Goal: Task Accomplishment & Management: Manage account settings

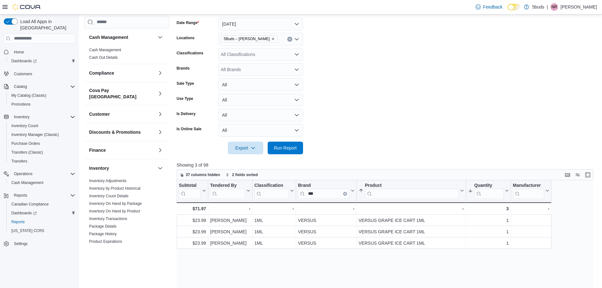
scroll to position [245, 0]
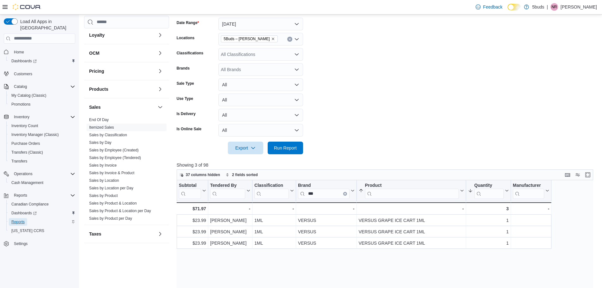
click at [24, 219] on span "Reports" at bounding box center [17, 221] width 13 height 5
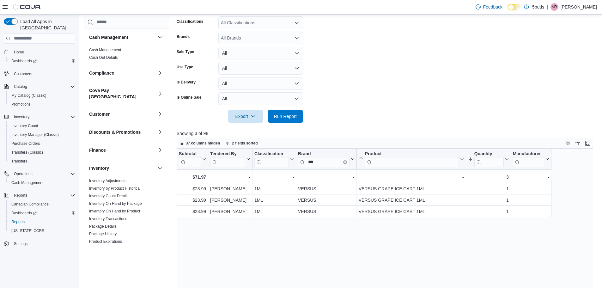
click at [112, 51] on link "Cash Management" at bounding box center [105, 50] width 32 height 4
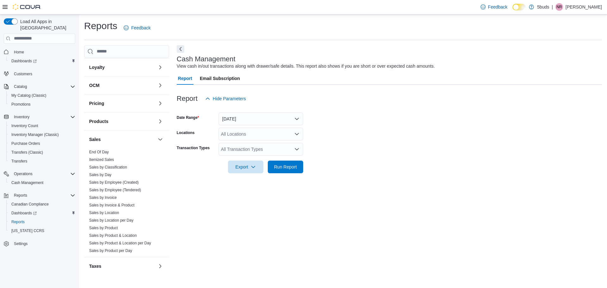
scroll to position [245, 0]
click at [22, 211] on span "Dashboards" at bounding box center [23, 213] width 25 height 5
click at [23, 211] on span "Dashboards" at bounding box center [23, 213] width 25 height 5
click at [29, 180] on span "Cash Management" at bounding box center [27, 182] width 32 height 5
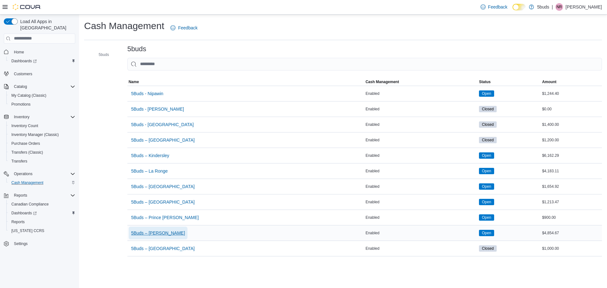
click at [153, 234] on span "5Buds – [PERSON_NAME]" at bounding box center [158, 233] width 54 height 6
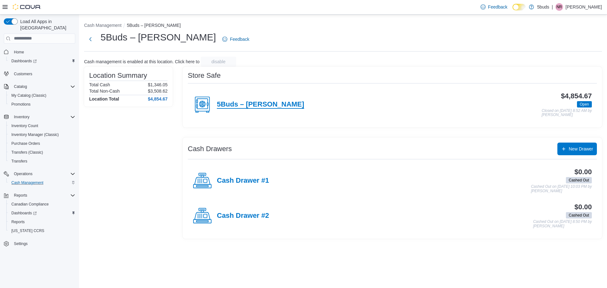
click at [261, 102] on h4 "5Buds – [PERSON_NAME]" at bounding box center [260, 105] width 87 height 8
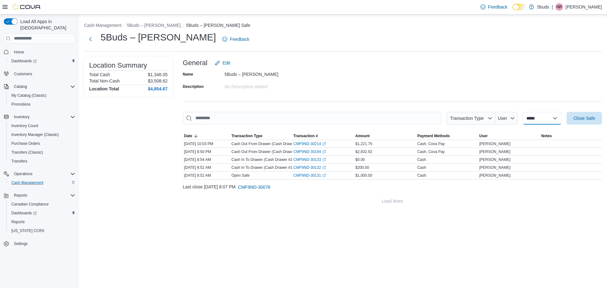
click at [552, 116] on select "**********" at bounding box center [541, 118] width 39 height 13
select select "**********"
click at [522, 112] on select "**********" at bounding box center [541, 118] width 39 height 13
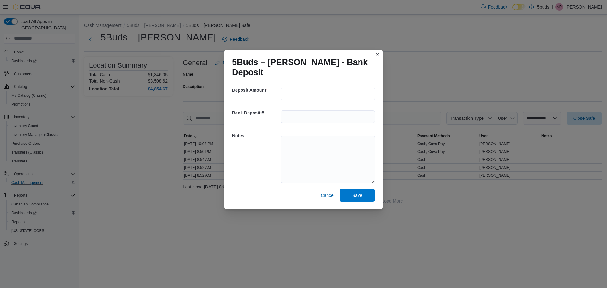
click at [341, 92] on input "number" at bounding box center [328, 94] width 94 height 13
type input "******"
click at [359, 192] on span "Save" at bounding box center [357, 195] width 10 height 6
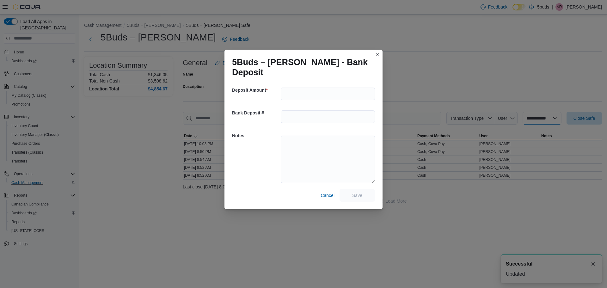
select select
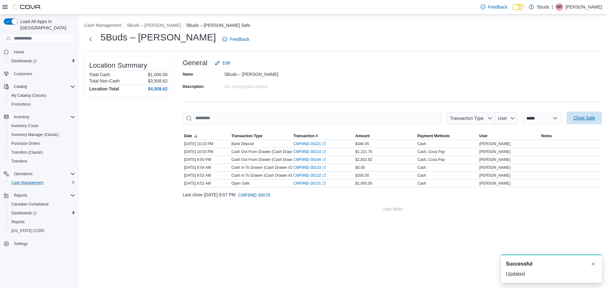
click at [583, 116] on span "Close Safe" at bounding box center [583, 118] width 21 height 6
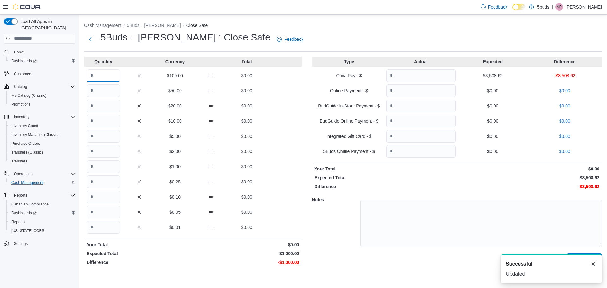
click at [107, 79] on input "Quantity" at bounding box center [103, 75] width 33 height 13
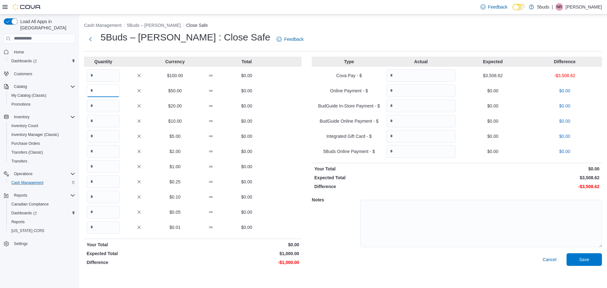
click at [99, 87] on input "Quantity" at bounding box center [103, 90] width 33 height 13
type input "*"
type input "**"
type input "*"
type input "**"
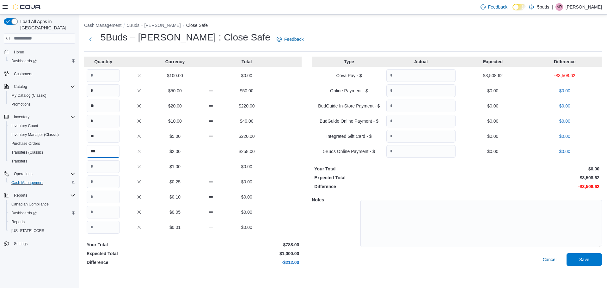
type input "***"
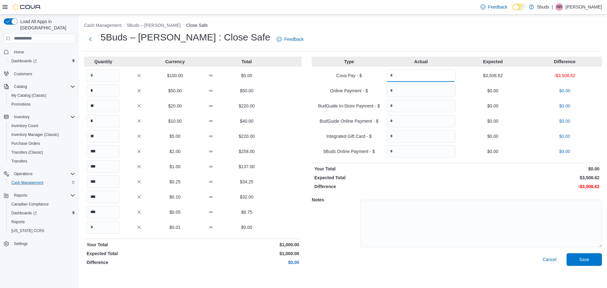
click at [427, 73] on input "Quantity" at bounding box center [420, 75] width 69 height 13
type input "*******"
click at [578, 262] on span "Save" at bounding box center [584, 259] width 28 height 13
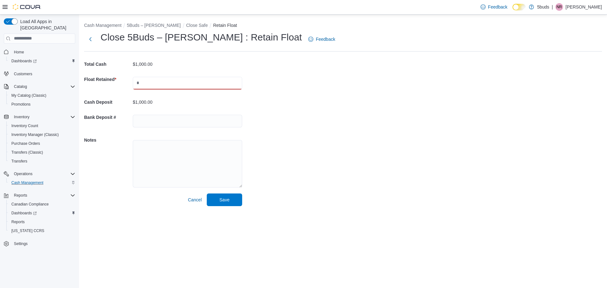
click at [173, 78] on input "text" at bounding box center [187, 83] width 109 height 13
type input "****"
click at [224, 204] on span "Save" at bounding box center [225, 199] width 28 height 13
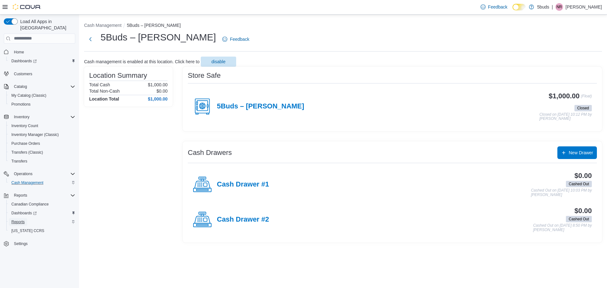
click at [19, 219] on span "Reports" at bounding box center [17, 221] width 13 height 5
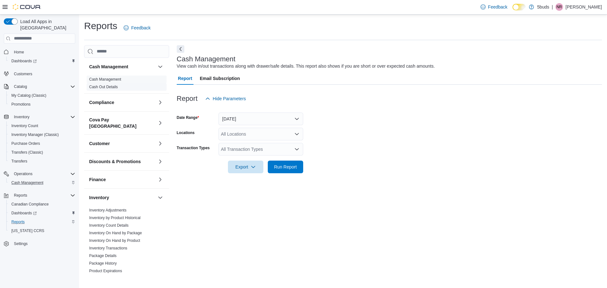
click at [101, 86] on link "Cash Out Details" at bounding box center [103, 87] width 29 height 4
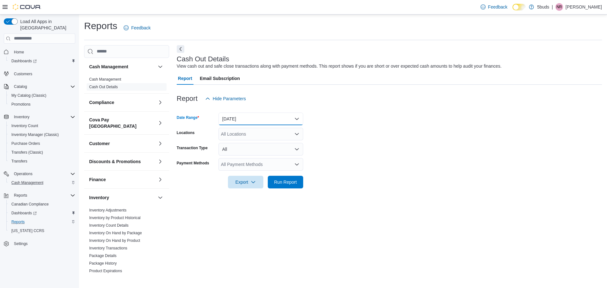
click at [297, 120] on button "[DATE]" at bounding box center [260, 119] width 85 height 13
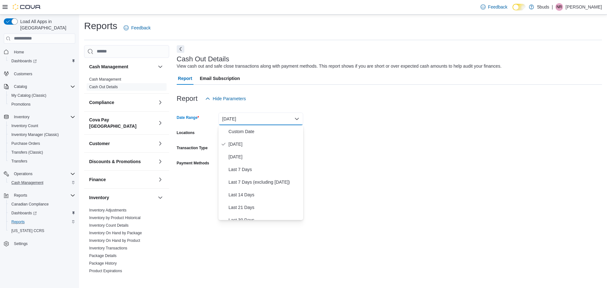
click at [327, 119] on form "Date Range [DATE] Locations All Locations Transaction Type All Payment Methods …" at bounding box center [389, 146] width 425 height 83
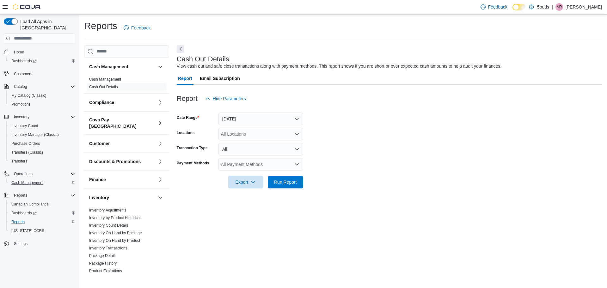
click at [284, 135] on div "All Locations" at bounding box center [260, 134] width 85 height 13
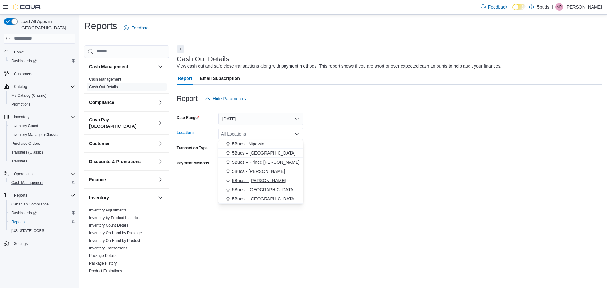
click at [259, 180] on span "5Buds – [PERSON_NAME]" at bounding box center [259, 180] width 54 height 6
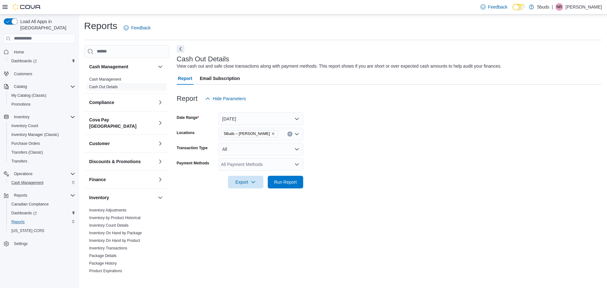
click at [359, 160] on form "Date Range [DATE] Locations 5Buds – [PERSON_NAME] Transaction Type All Payment …" at bounding box center [389, 146] width 425 height 83
click at [235, 182] on span "Export" at bounding box center [246, 181] width 28 height 13
click at [254, 194] on span "Export to Excel" at bounding box center [246, 194] width 28 height 5
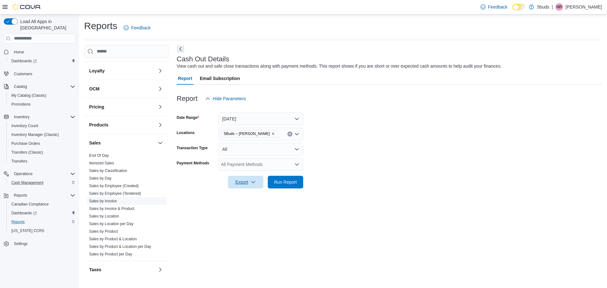
scroll to position [245, 0]
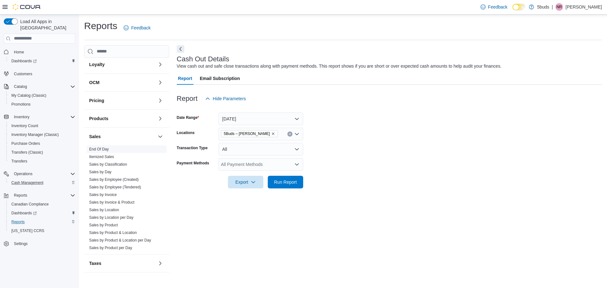
drag, startPoint x: 99, startPoint y: 144, endPoint x: 116, endPoint y: 144, distance: 16.8
click at [99, 147] on link "End Of Day" at bounding box center [99, 149] width 20 height 4
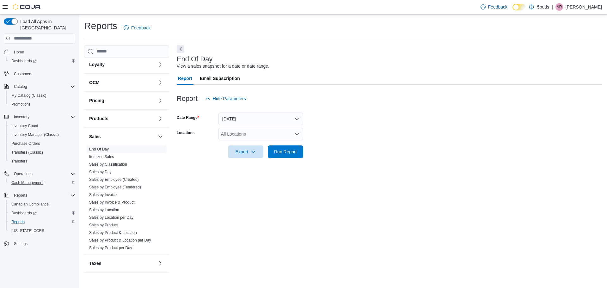
click at [297, 134] on icon "Open list of options" at bounding box center [296, 133] width 5 height 5
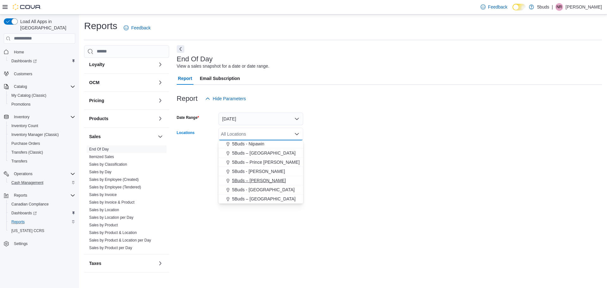
click at [266, 179] on div "5Buds – [PERSON_NAME]" at bounding box center [260, 180] width 77 height 6
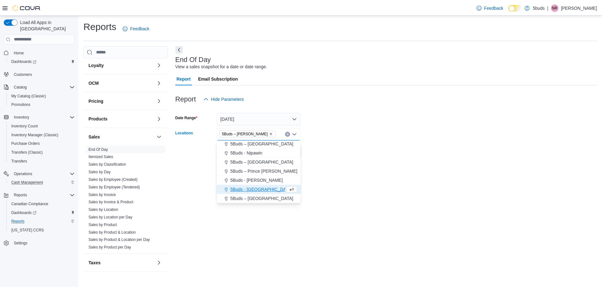
scroll to position [38, 0]
click at [350, 159] on div at bounding box center [389, 162] width 425 height 8
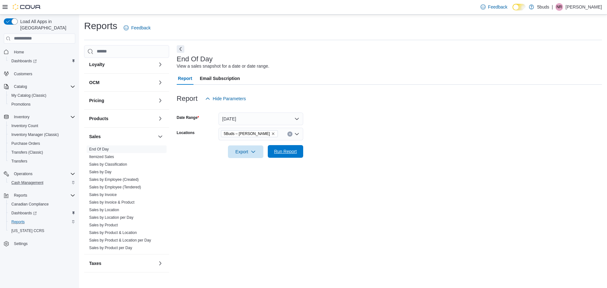
click at [280, 151] on span "Run Report" at bounding box center [285, 151] width 23 height 6
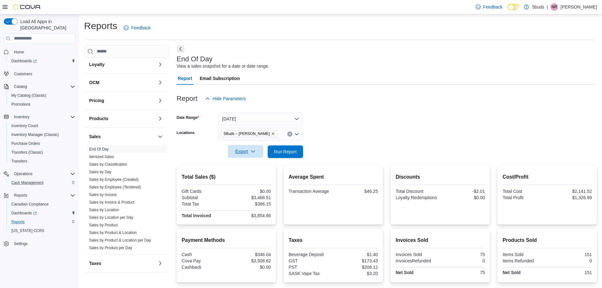
click at [246, 155] on span "Export" at bounding box center [246, 151] width 28 height 13
drag, startPoint x: 256, startPoint y: 164, endPoint x: 282, endPoint y: 163, distance: 25.9
click at [257, 164] on span "Export to Excel" at bounding box center [246, 164] width 28 height 5
click at [584, 6] on p "[PERSON_NAME]" at bounding box center [579, 7] width 36 height 8
click at [571, 61] on button "Sign Out" at bounding box center [565, 62] width 58 height 10
